Goal: Information Seeking & Learning: Check status

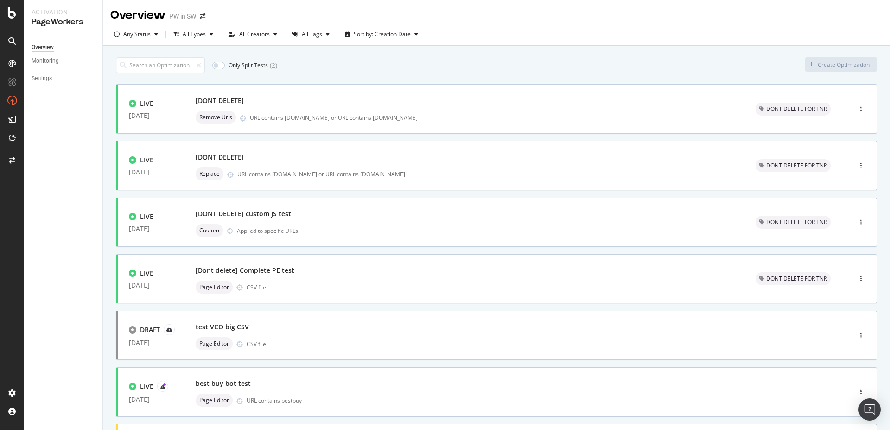
click at [50, 250] on div "Overview Monitoring Settings" at bounding box center [63, 232] width 78 height 394
click at [535, 160] on div "[DONT DELETE]" at bounding box center [465, 157] width 538 height 13
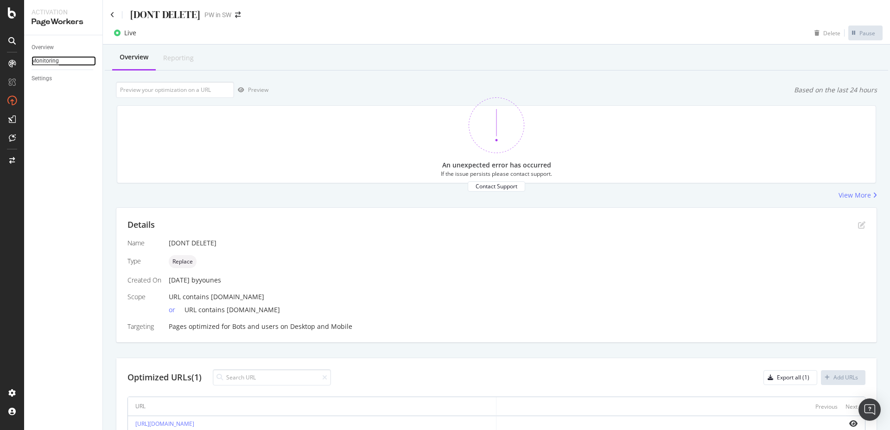
click at [55, 61] on div "Monitoring" at bounding box center [45, 61] width 27 height 10
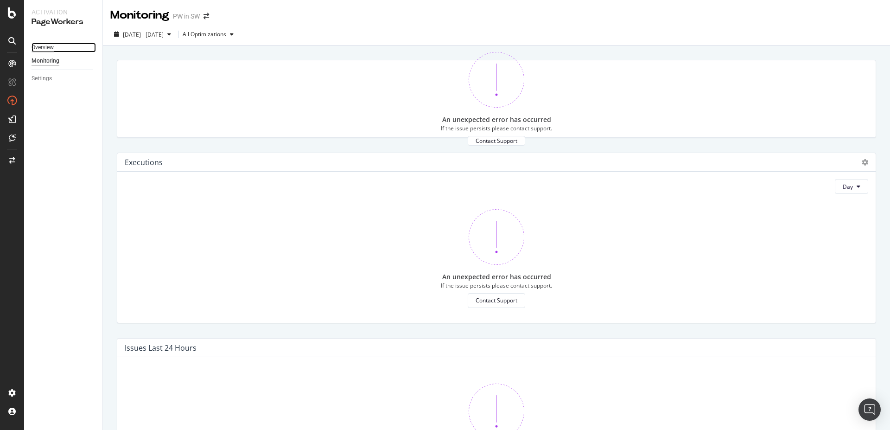
click at [52, 43] on div "Overview" at bounding box center [43, 48] width 22 height 10
